Goal: Task Accomplishment & Management: Manage account settings

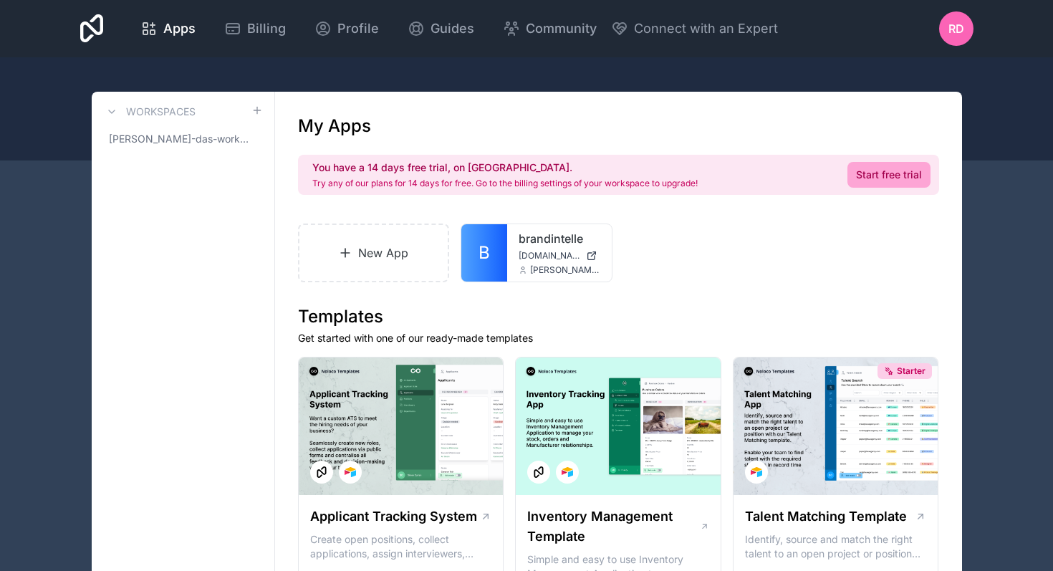
click at [978, 26] on div "Apps Billing Profile Guides Community Connect with an Expert RD Billing Profile…" at bounding box center [527, 28] width 916 height 57
click at [955, 26] on span "RD" at bounding box center [956, 28] width 16 height 17
click at [370, 32] on span "Profile" at bounding box center [358, 29] width 42 height 20
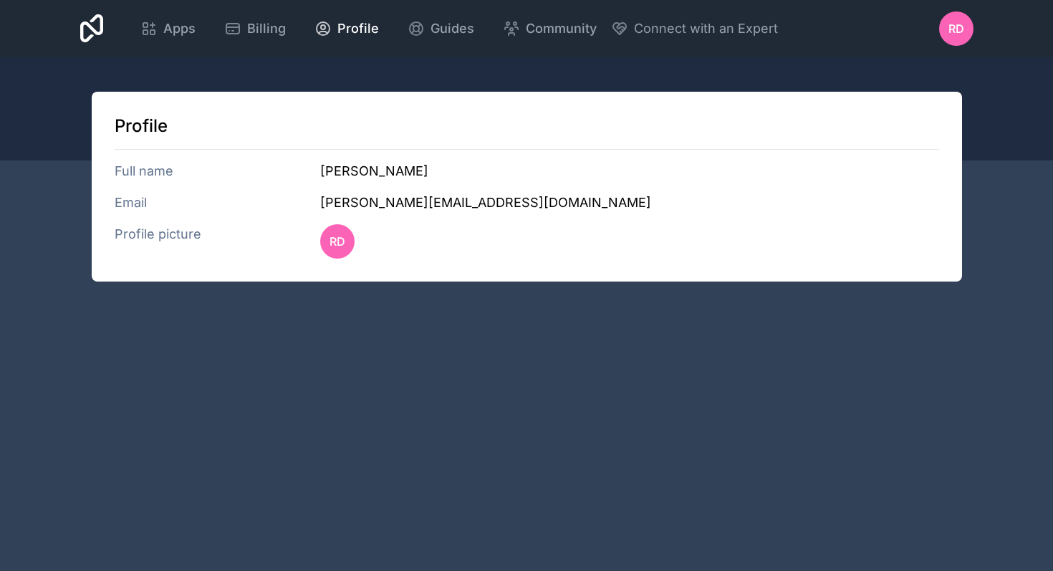
click at [127, 27] on div "Apps Billing Profile Guides Community Connect with an Expert" at bounding box center [452, 28] width 652 height 34
click at [158, 29] on div "Apps" at bounding box center [167, 29] width 55 height 20
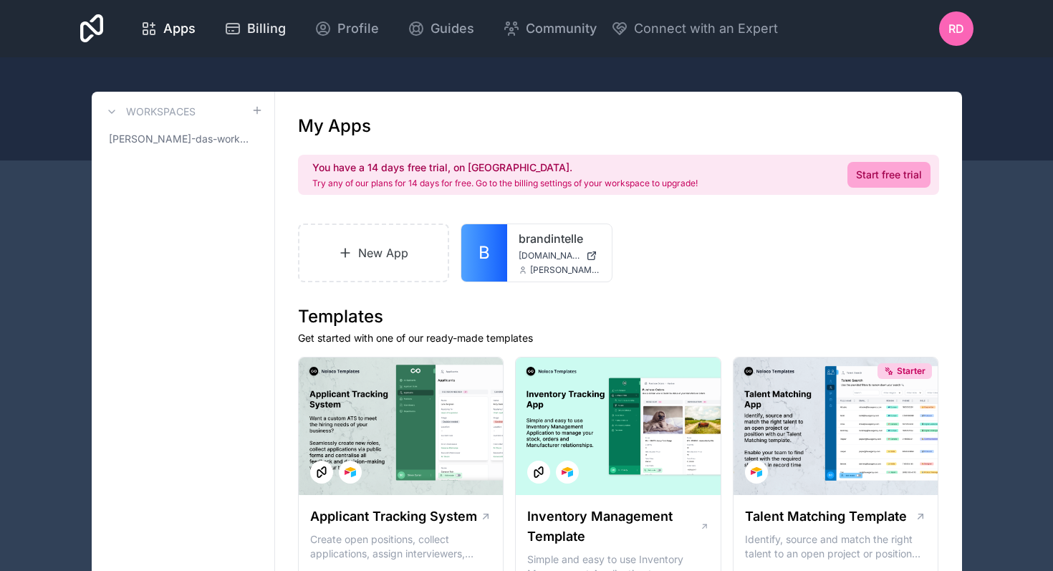
click at [242, 29] on div "Billing" at bounding box center [255, 29] width 62 height 20
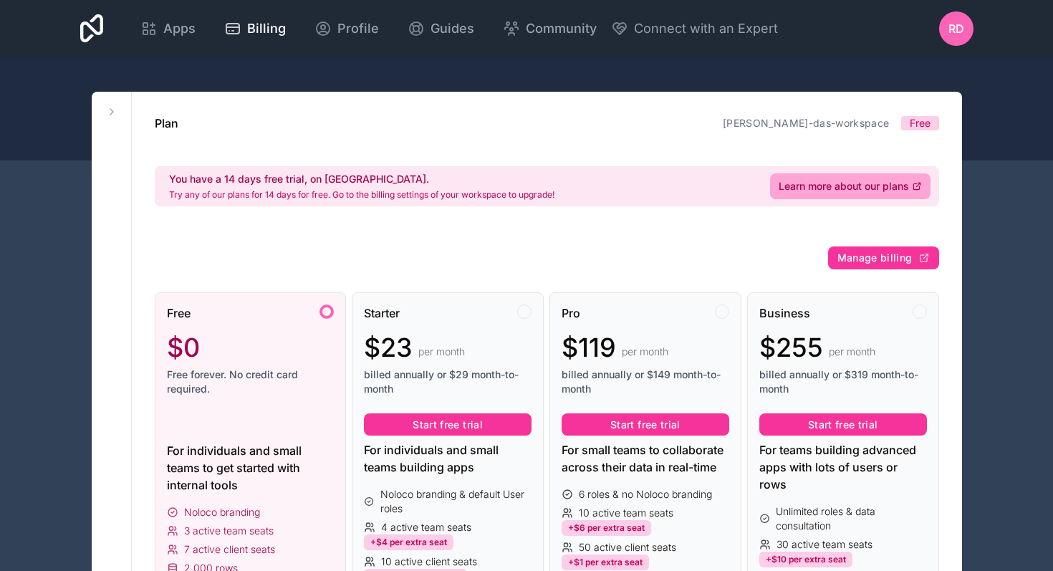
click at [210, 29] on div "Apps Billing Profile Guides Community Connect with an Expert" at bounding box center [452, 28] width 652 height 34
click at [202, 33] on link "Apps" at bounding box center [168, 29] width 78 height 32
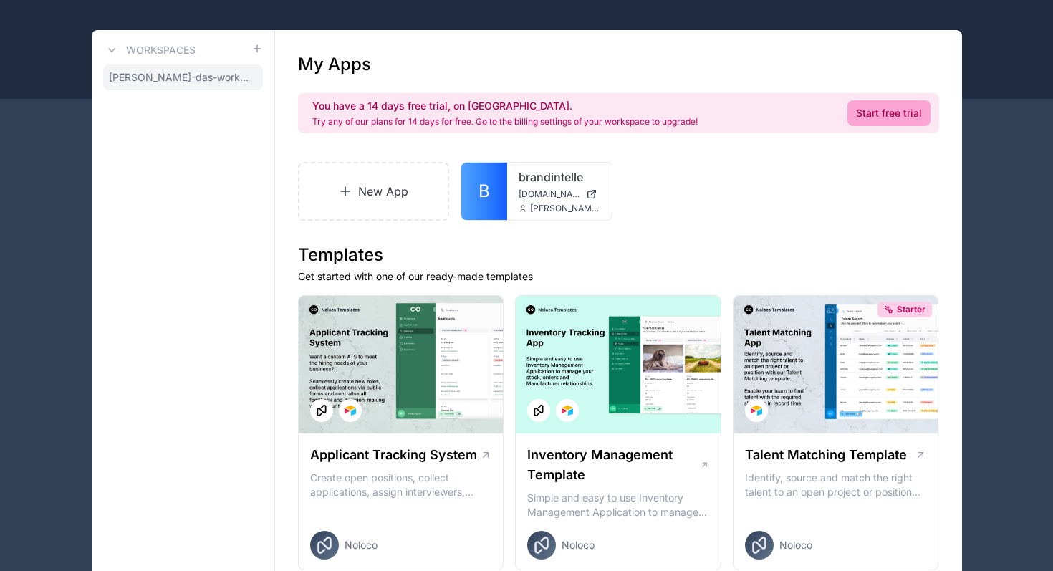
scroll to position [54, 0]
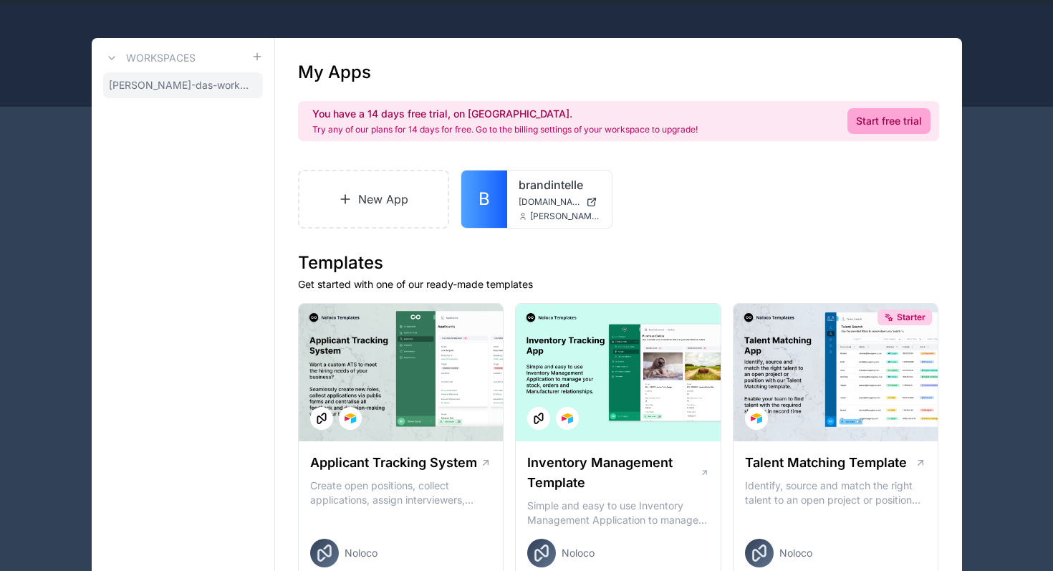
click at [0, 0] on icon at bounding box center [0, 0] width 0 height 0
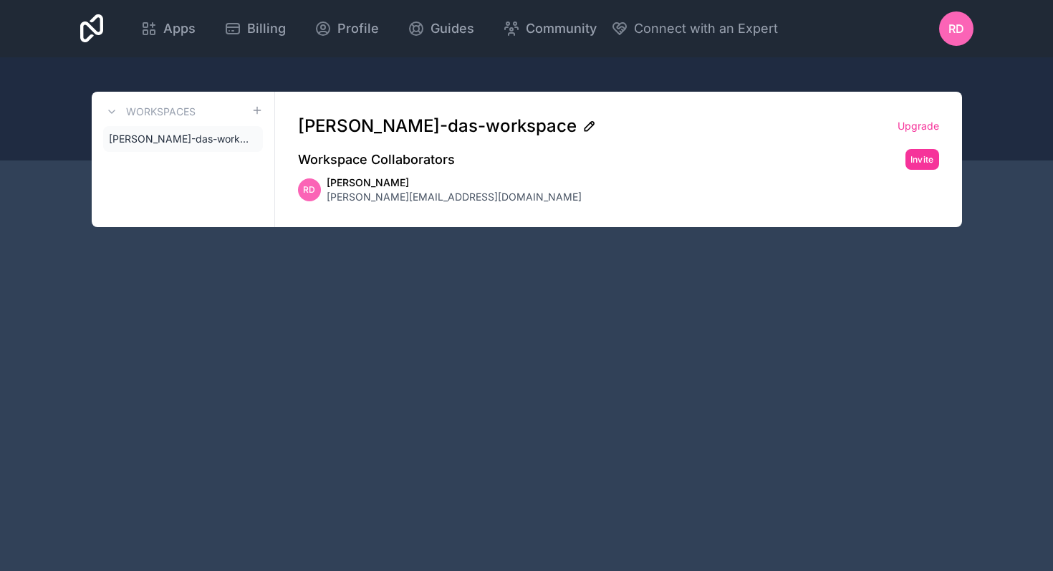
click at [582, 123] on icon at bounding box center [589, 126] width 14 height 14
click at [687, 213] on div "[PERSON_NAME]-das-workspace Upgrade Workspace Collaborators Invite RD [PERSON_N…" at bounding box center [618, 159] width 687 height 135
click at [943, 47] on div "Apps Billing Profile Guides Community Connect with an Expert RD Billing Profile…" at bounding box center [527, 28] width 916 height 57
click at [955, 28] on span "RD" at bounding box center [956, 28] width 16 height 17
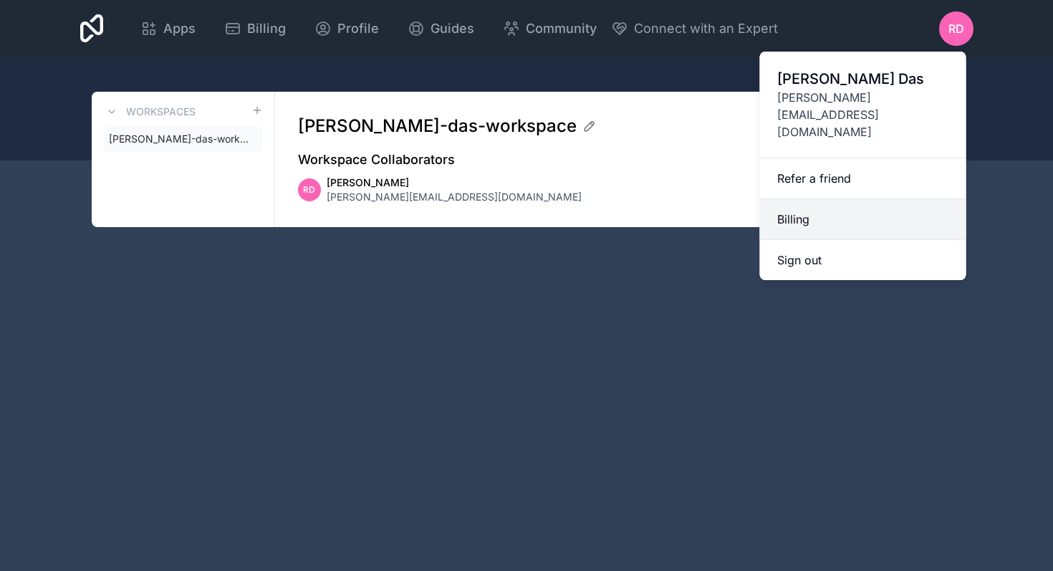
click at [824, 199] on link "Billing" at bounding box center [863, 219] width 206 height 41
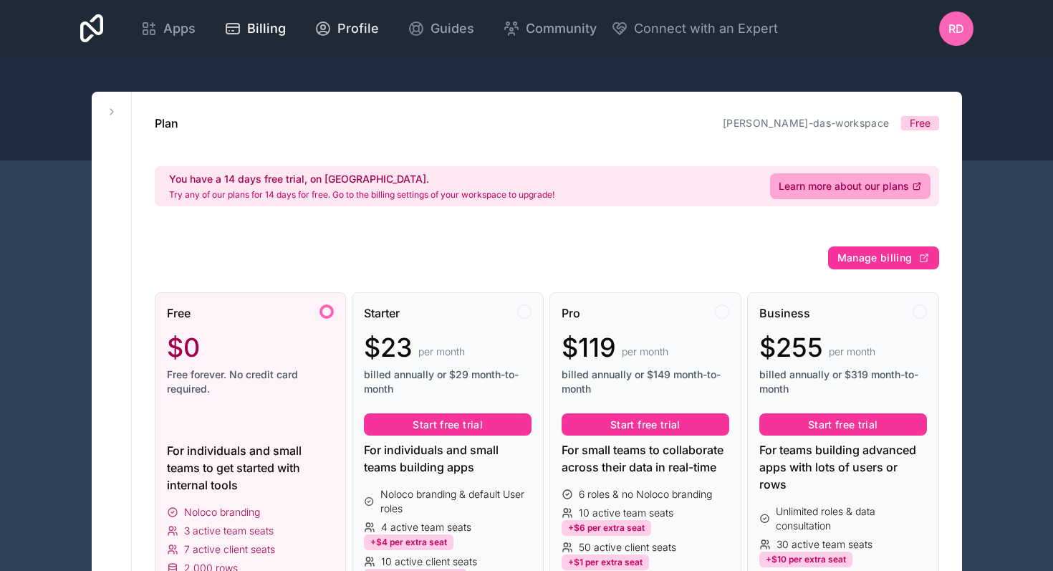
click at [351, 37] on span "Profile" at bounding box center [358, 29] width 42 height 20
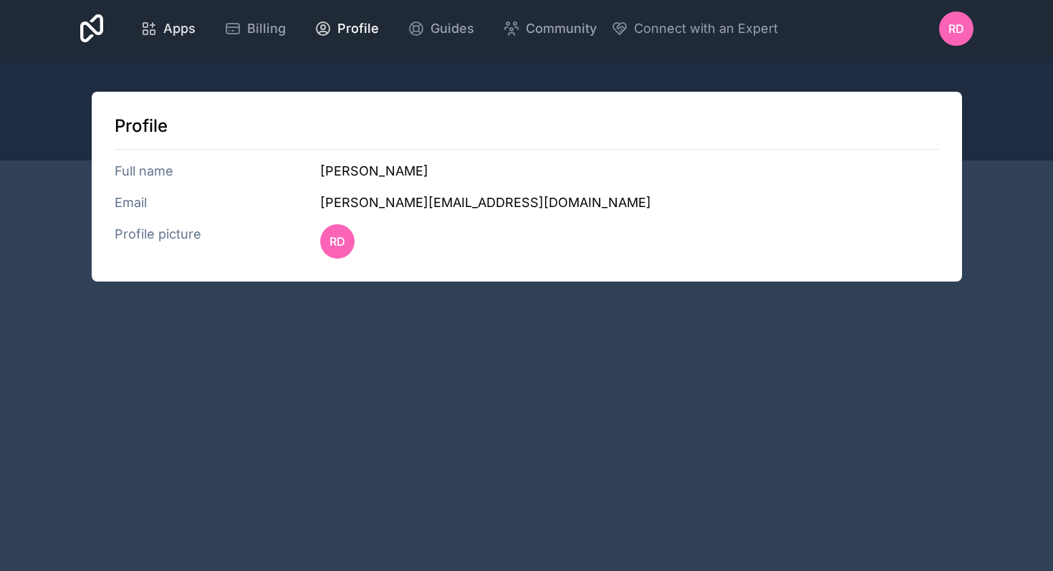
click at [140, 23] on icon at bounding box center [148, 28] width 17 height 17
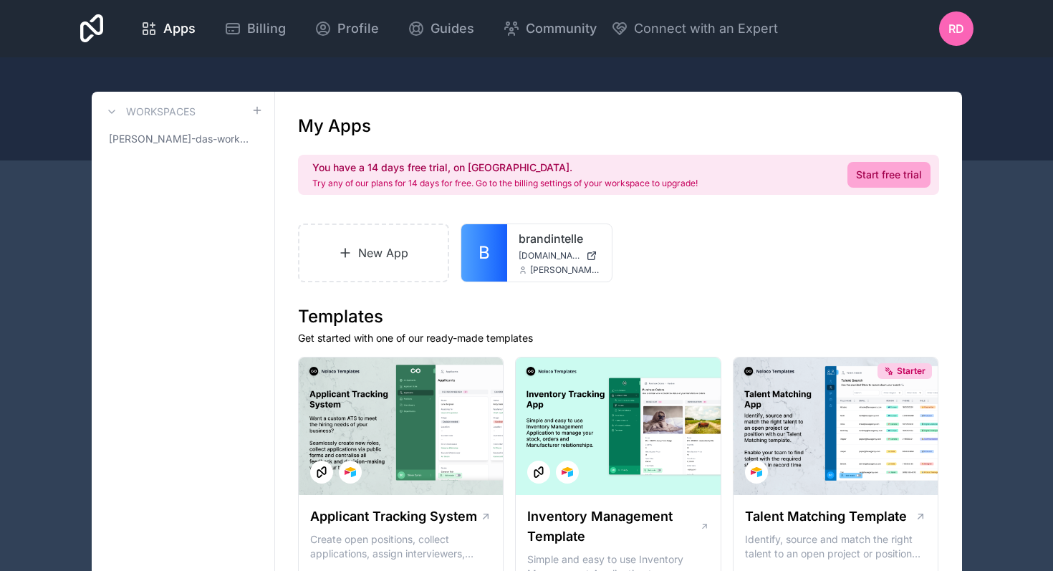
click at [89, 28] on icon at bounding box center [92, 28] width 24 height 29
